Goal: Task Accomplishment & Management: Use online tool/utility

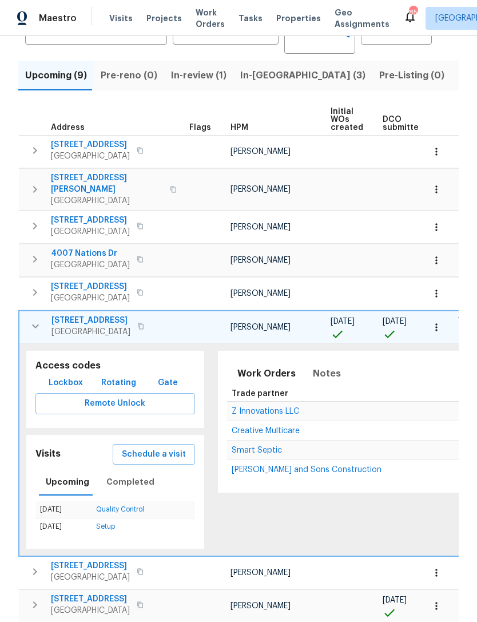
click at [33, 325] on button "button" at bounding box center [35, 326] width 23 height 23
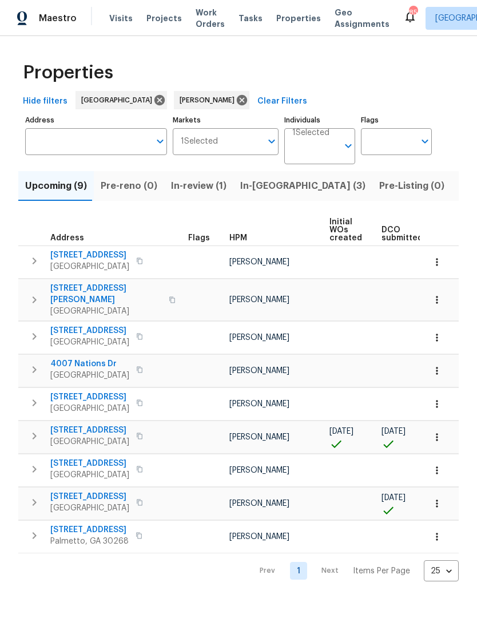
click at [31, 429] on icon "button" at bounding box center [34, 436] width 14 height 14
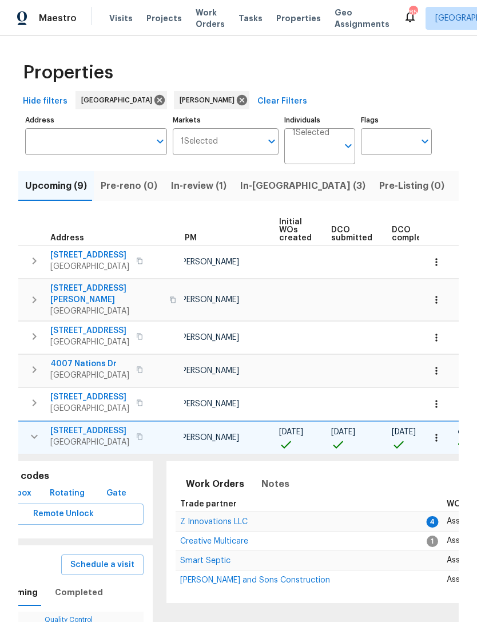
scroll to position [0, 62]
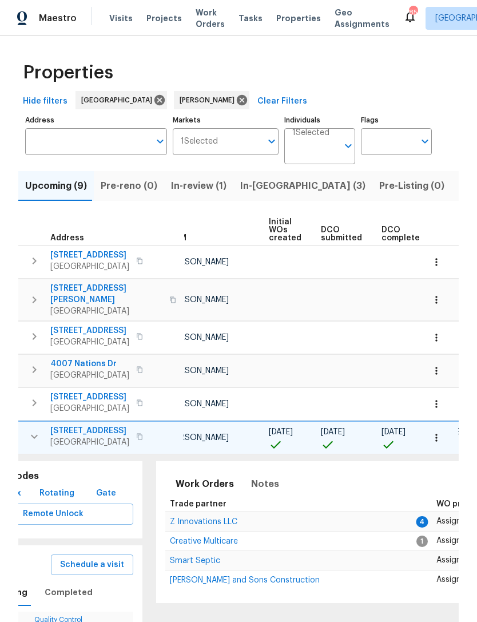
click at [201, 537] on span "Creative Multicare" at bounding box center [204, 541] width 68 height 8
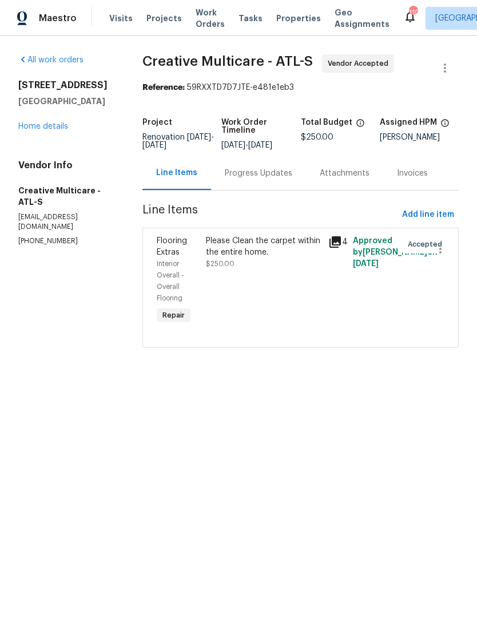
click at [52, 129] on link "Home details" at bounding box center [43, 126] width 50 height 8
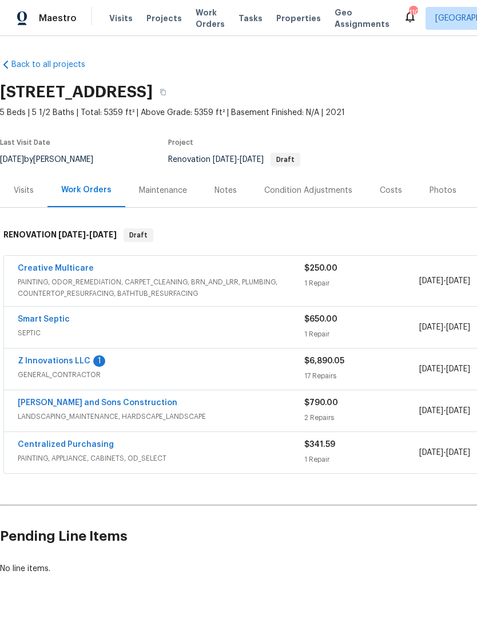
click at [240, 191] on div "Notes" at bounding box center [226, 190] width 50 height 34
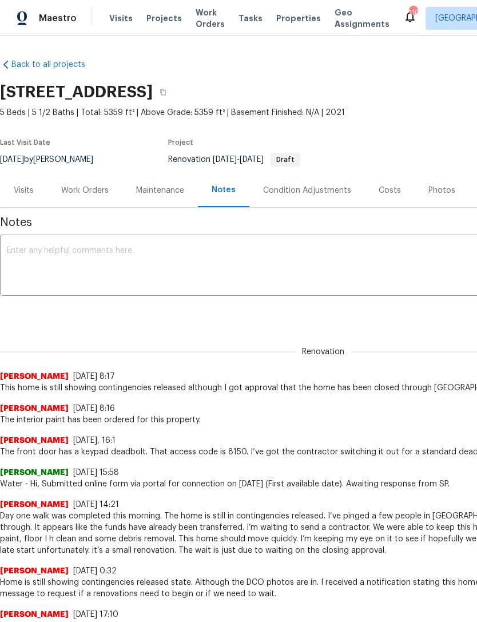
click at [208, 255] on textarea at bounding box center [323, 267] width 633 height 40
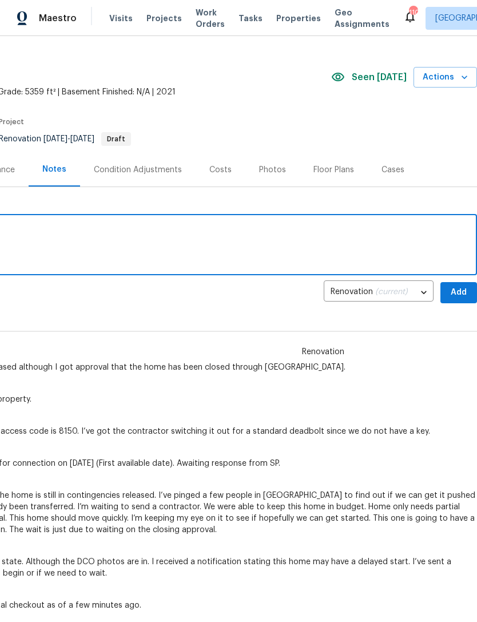
scroll to position [21, 169]
type textarea "Septic inspection scheduled [DATE]."
click at [460, 290] on span "Add" at bounding box center [459, 293] width 18 height 14
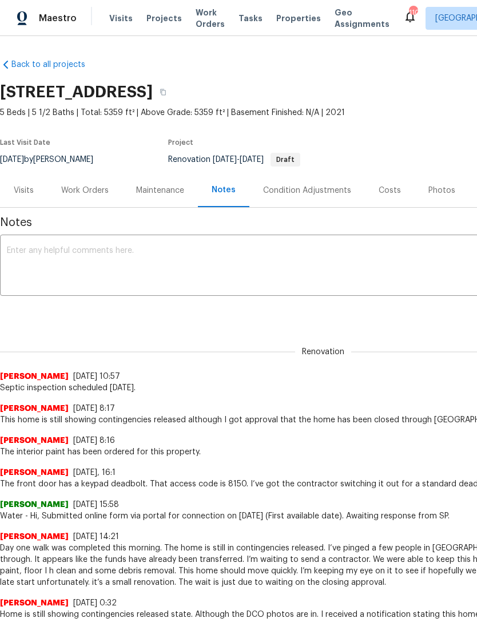
scroll to position [0, 0]
